Goal: Task Accomplishment & Management: Use online tool/utility

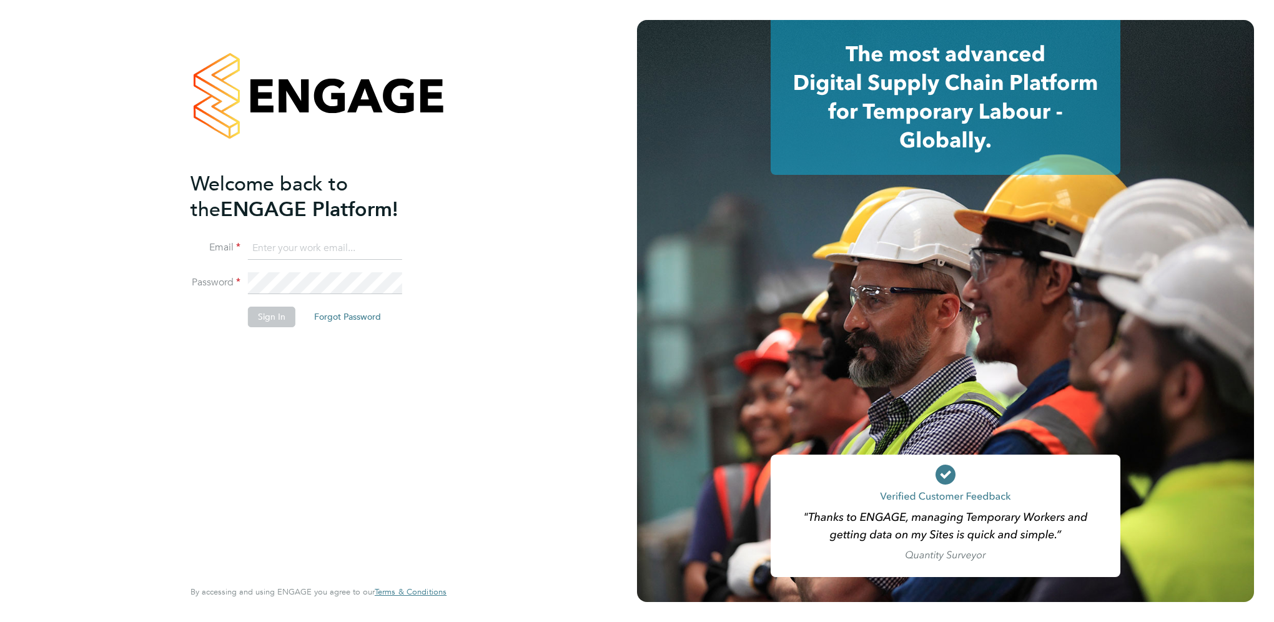
type input "declan.joy@vistry.co.uk"
click at [270, 317] on button "Sign In" at bounding box center [271, 317] width 47 height 20
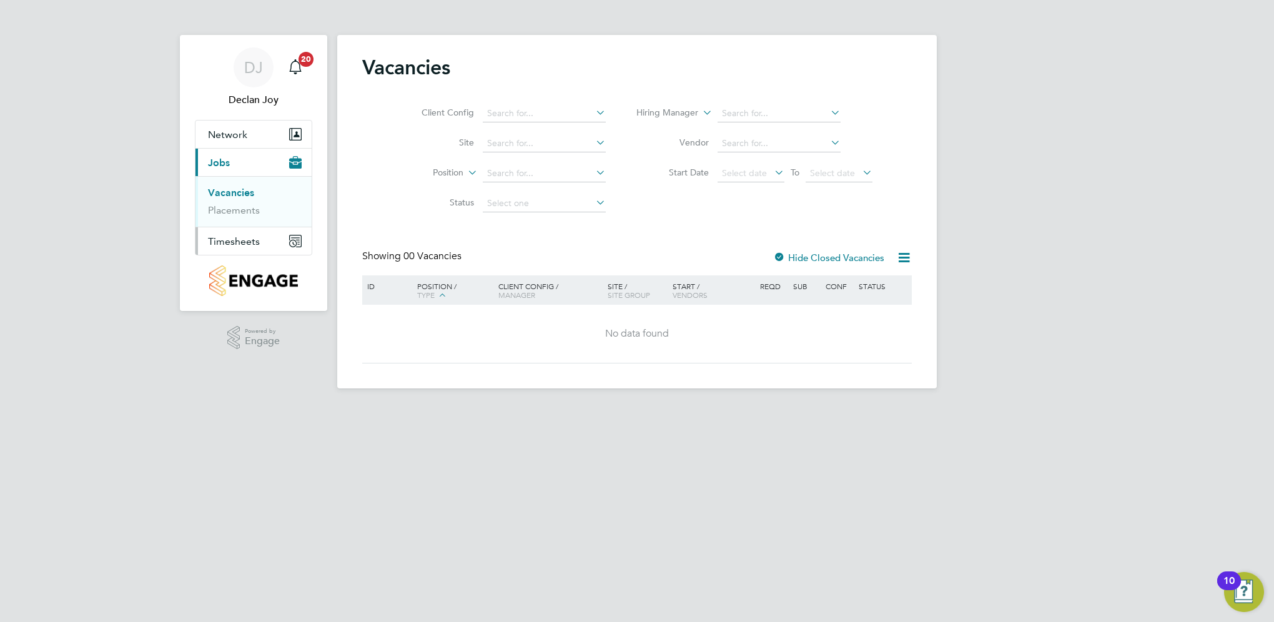
click at [249, 240] on span "Timesheets" at bounding box center [234, 241] width 52 height 12
click at [240, 225] on link "Timesheets" at bounding box center [234, 221] width 52 height 12
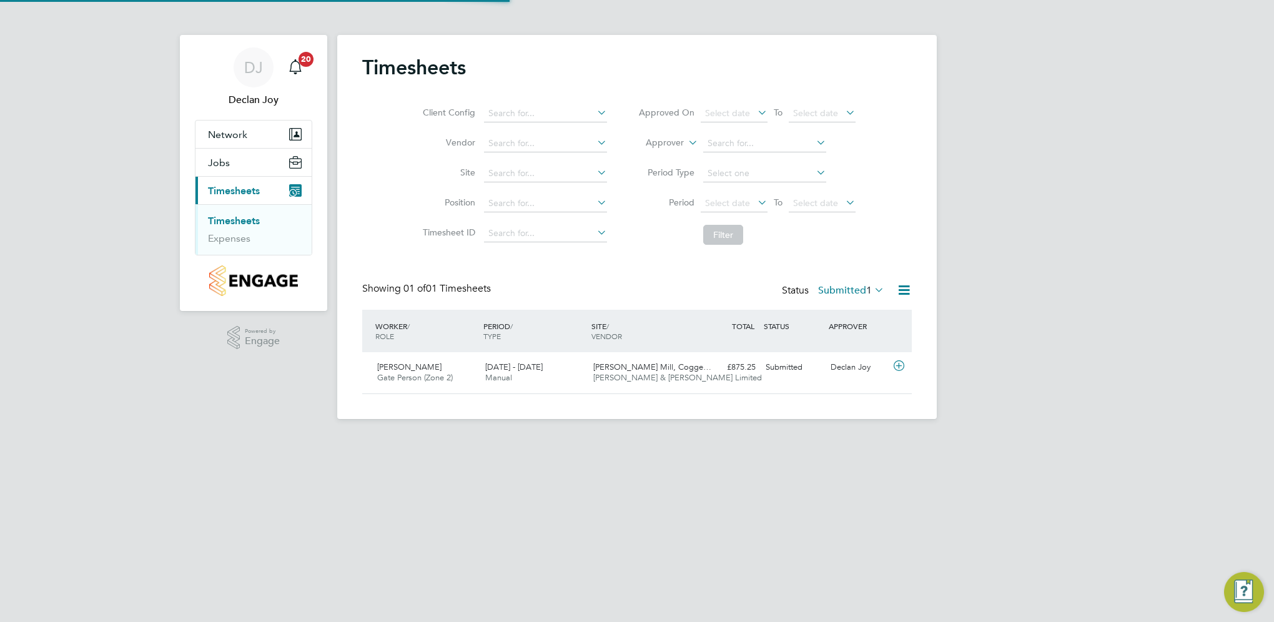
scroll to position [31, 109]
click at [713, 380] on div "Saheed Opeyemi Owolabi Gate Person (Zone 2) 22 - 28 Sep 2025 22 - 28 Sep 2025 M…" at bounding box center [637, 372] width 550 height 41
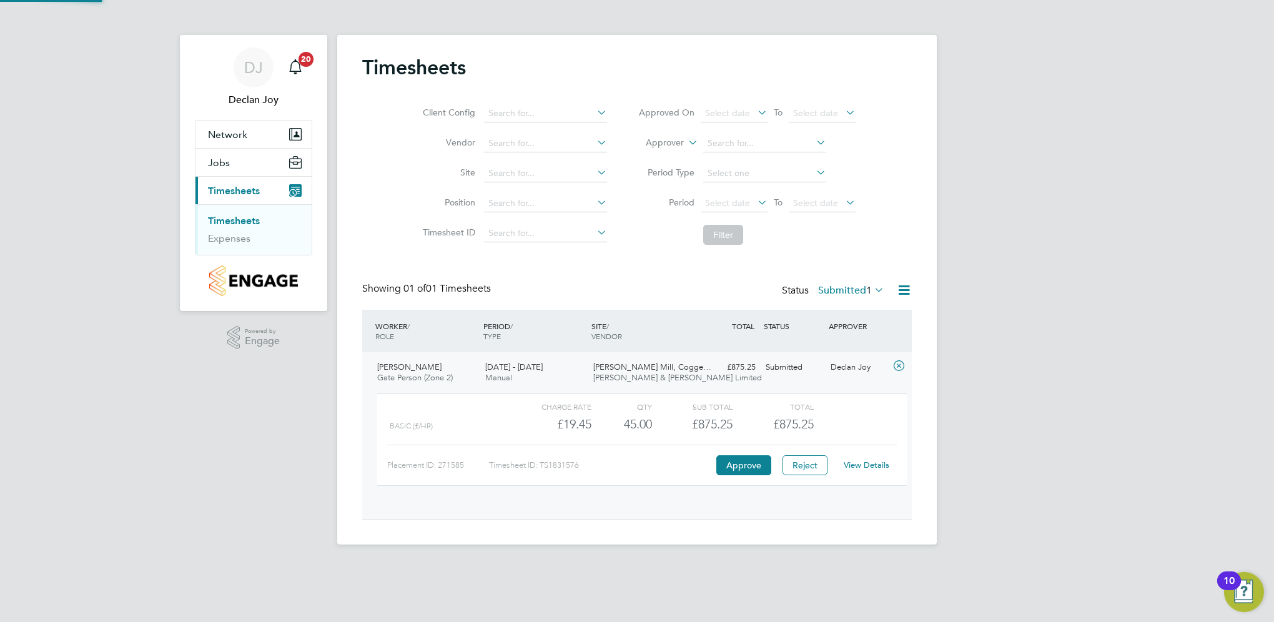
scroll to position [21, 121]
click at [745, 460] on button "Approve" at bounding box center [743, 465] width 55 height 20
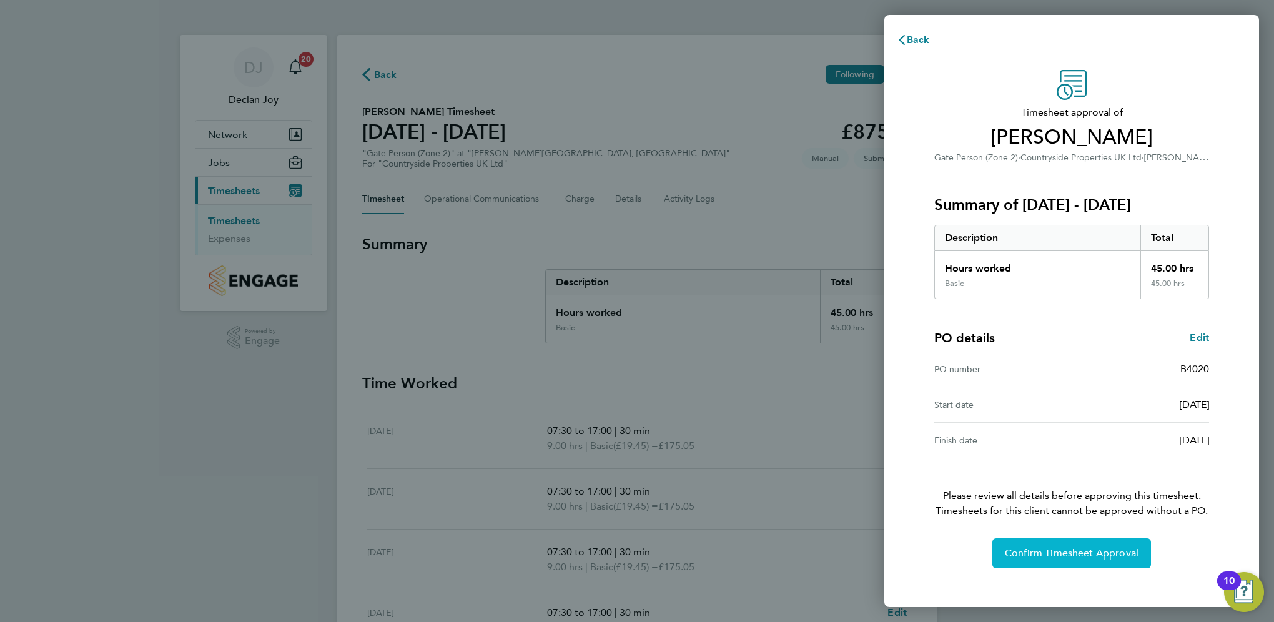
click at [1043, 547] on span "Confirm Timesheet Approval" at bounding box center [1072, 553] width 134 height 12
